Goal: Information Seeking & Learning: Learn about a topic

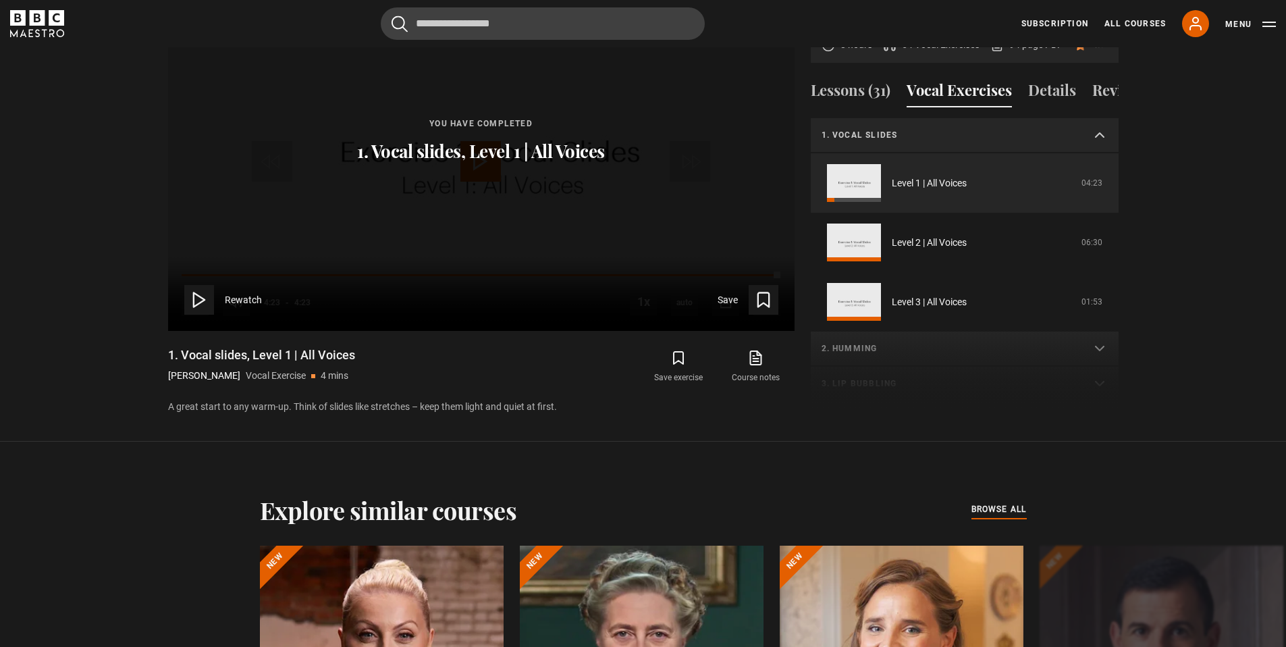
scroll to position [749, 0]
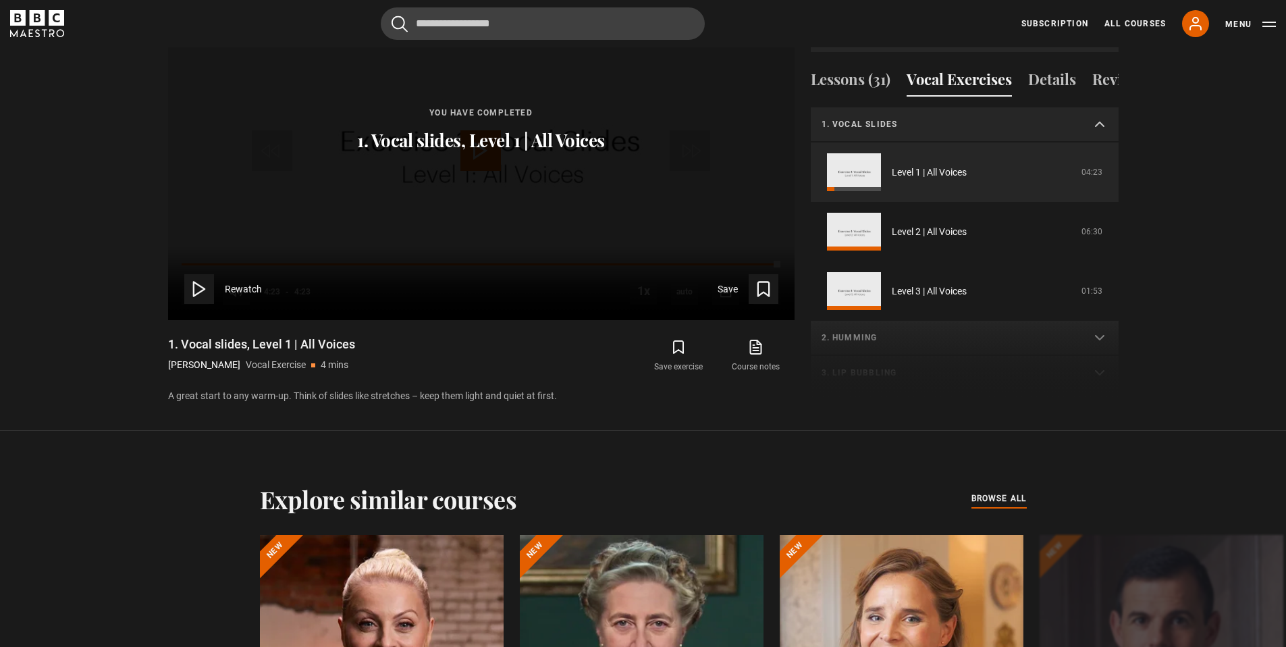
drag, startPoint x: 1119, startPoint y: 211, endPoint x: 1117, endPoint y: 226, distance: 15.7
click at [1118, 225] on div "Sing Like the Stars [PERSON_NAME] 8 hours 54 Vocal Exercises 94 page PDF (opens…" at bounding box center [643, 185] width 972 height 435
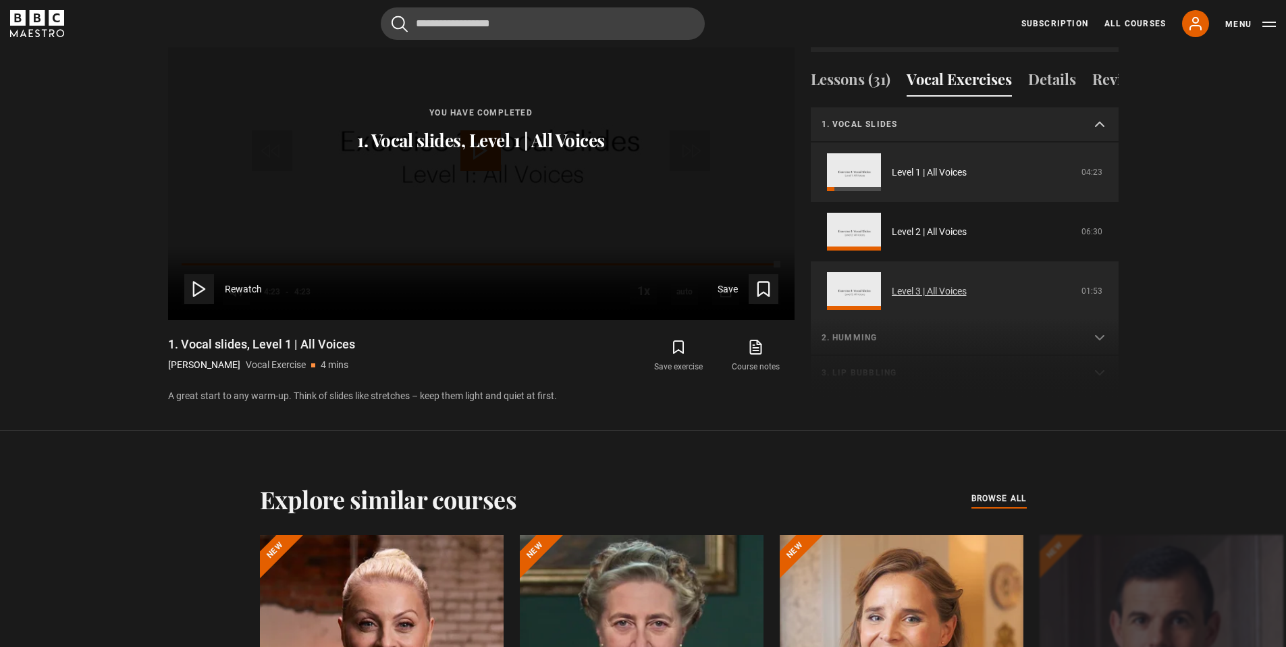
click at [892, 294] on link "Level 3 | All Voices" at bounding box center [929, 291] width 75 height 14
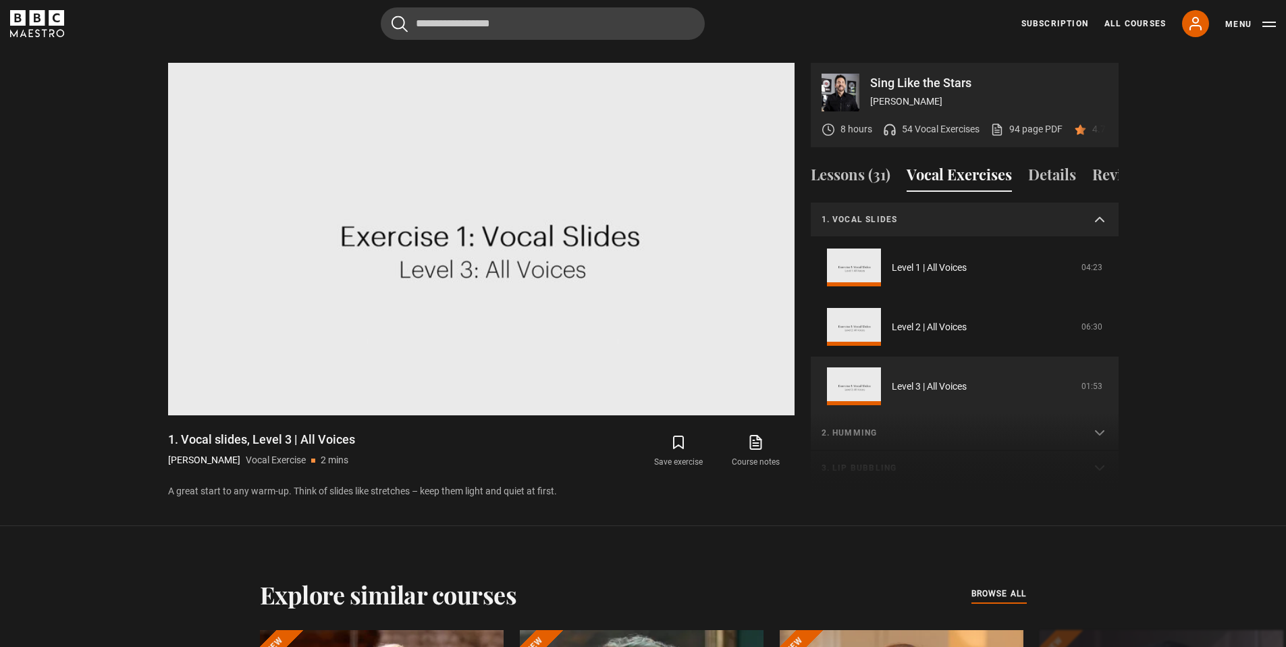
scroll to position [94, 0]
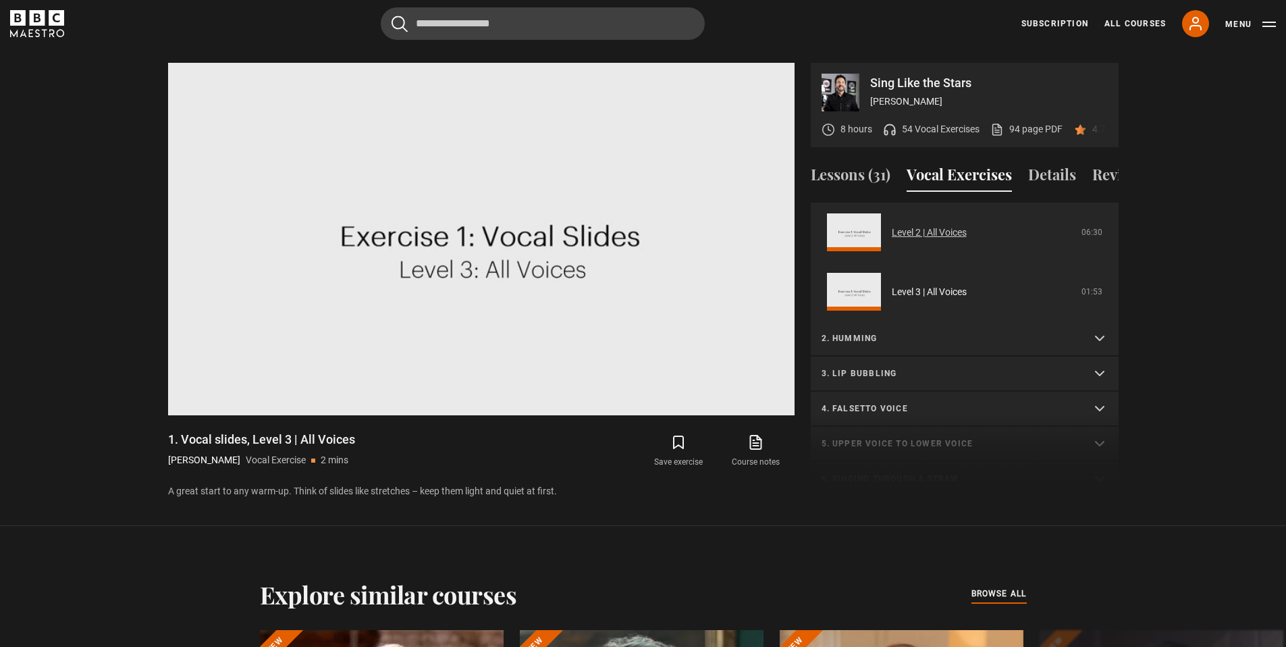
click at [892, 240] on link "Level 2 | All Voices" at bounding box center [929, 232] width 75 height 14
click at [908, 240] on link "Level 2 | All Voices" at bounding box center [929, 232] width 75 height 14
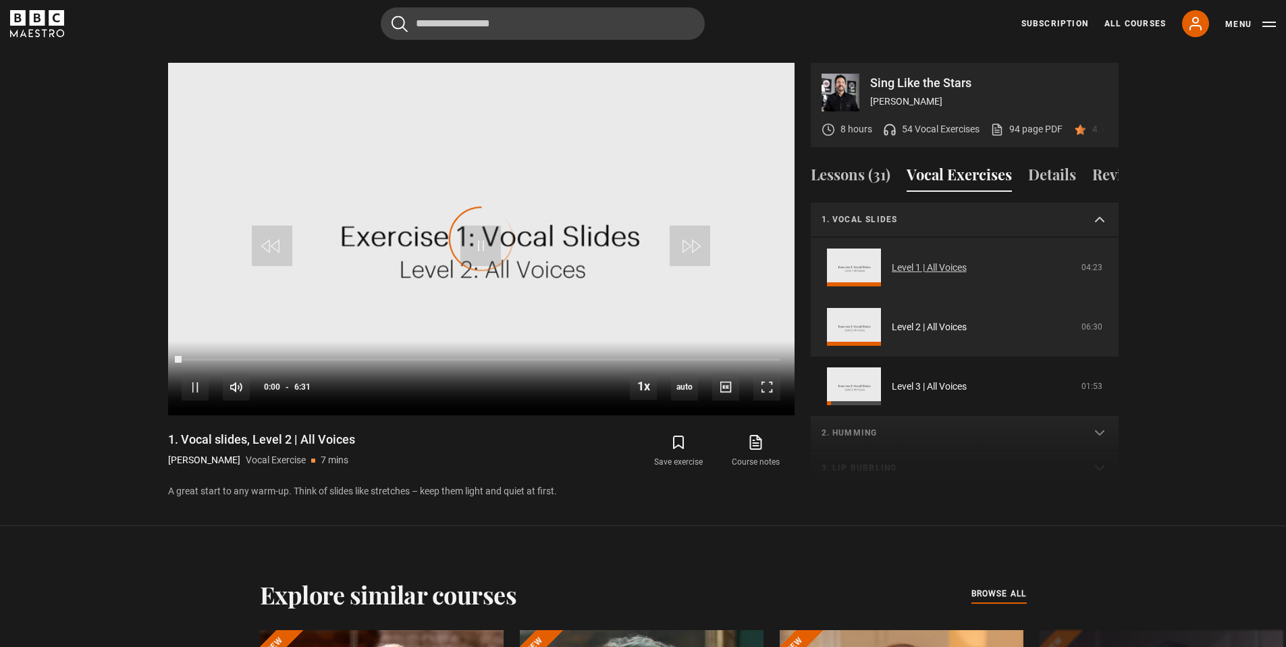
scroll to position [35, 0]
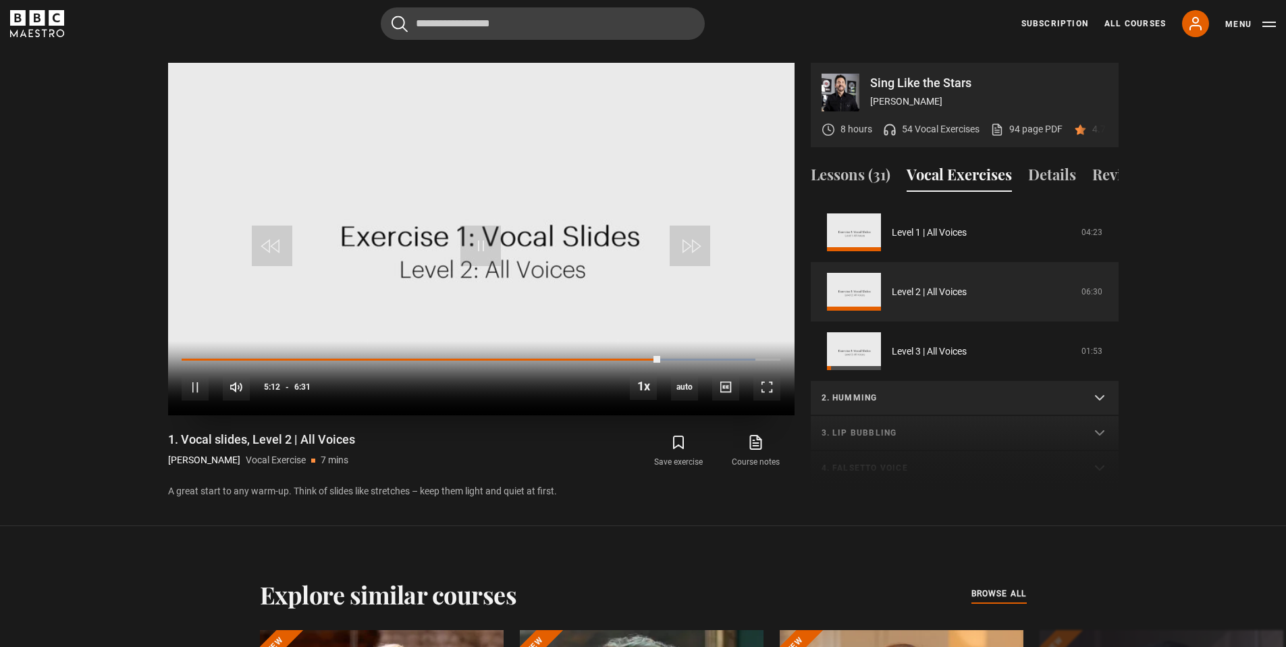
click at [244, 341] on div "10s Skip Back 10 seconds Pause 10s Skip Forward 10 seconds Loaded : 95.91% 5:12…" at bounding box center [481, 378] width 626 height 75
